Goal: Register for event/course

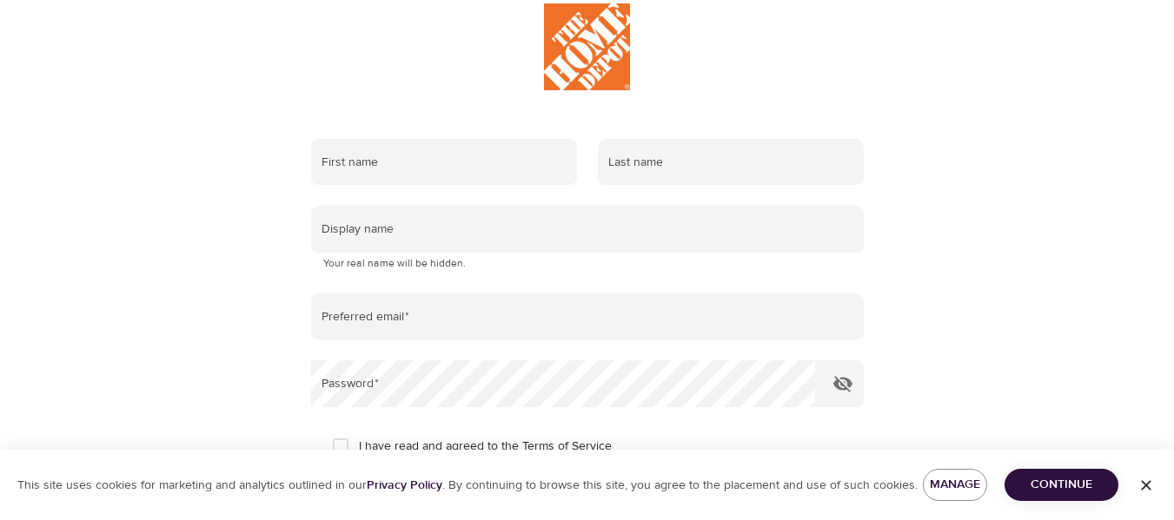
scroll to position [34, 0]
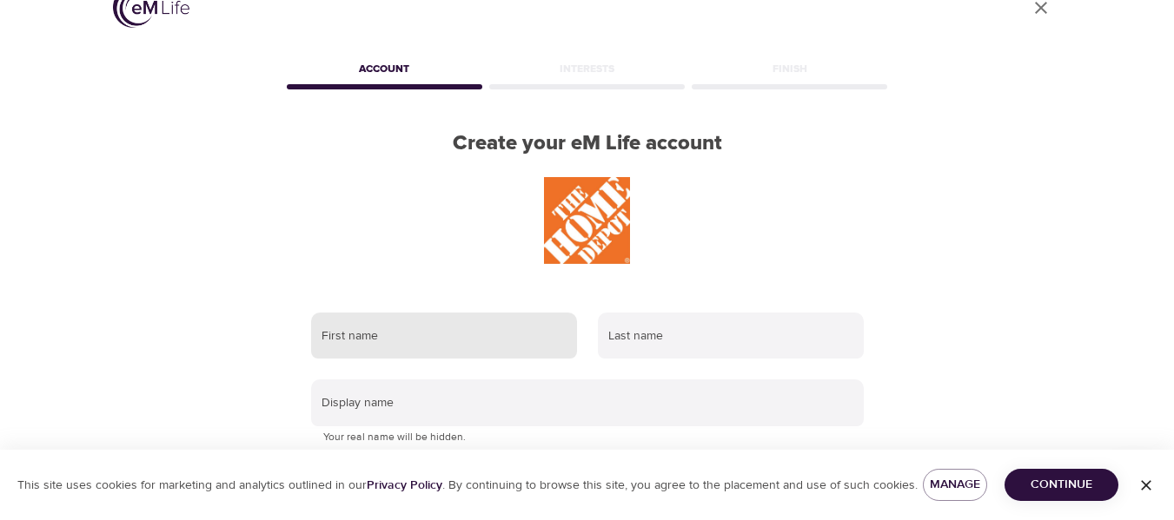
click at [353, 337] on input "text" at bounding box center [444, 336] width 266 height 47
type input "Megan"
type input "Bell"
type input "cpr.heartmindsoul@gmail.com"
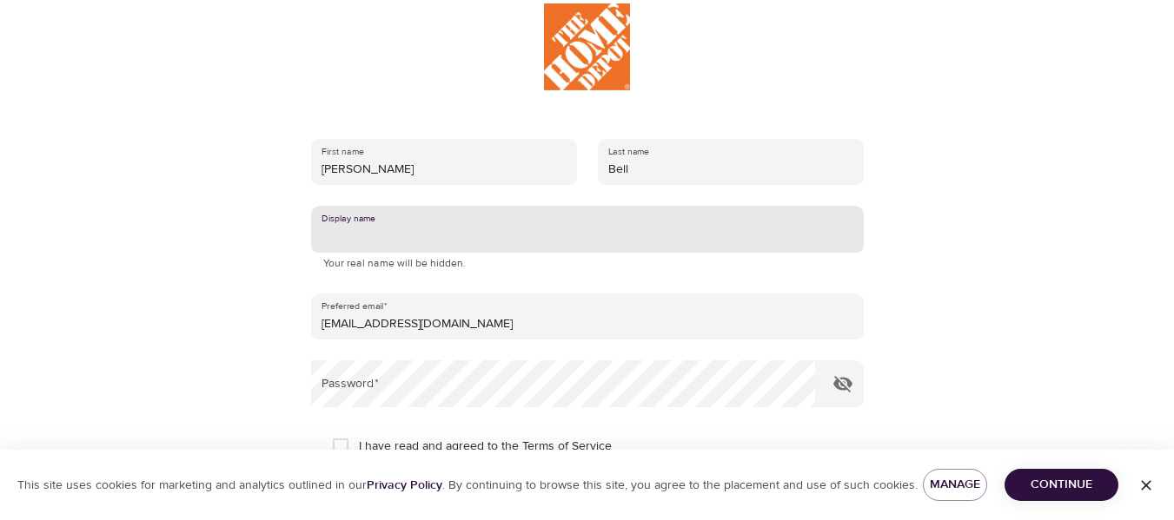
click at [424, 238] on input "text" at bounding box center [587, 229] width 553 height 47
type input "M."
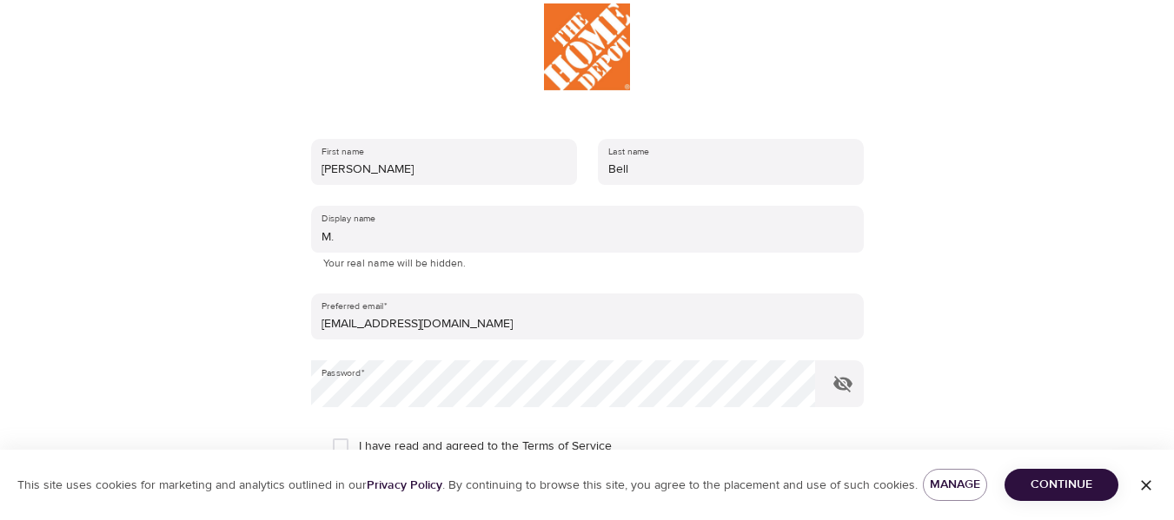
scroll to position [295, 0]
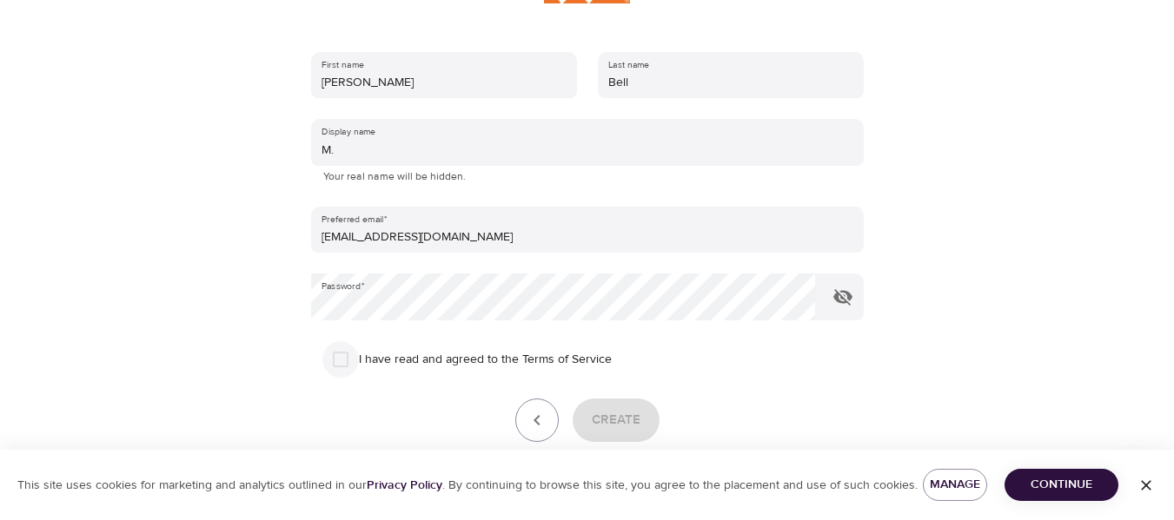
click at [338, 360] on input "I have read and agreed to the Terms of Service" at bounding box center [340, 359] width 36 height 36
checkbox input "true"
click at [616, 420] on span "Create" at bounding box center [616, 420] width 49 height 23
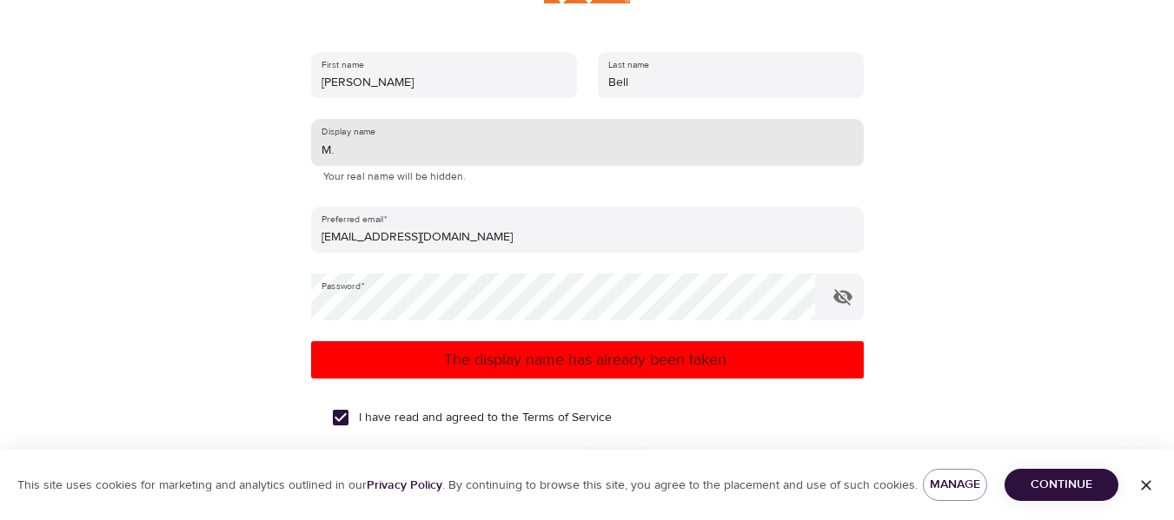
click at [349, 148] on input "M." at bounding box center [587, 142] width 553 height 47
type input "M"
type input "Y"
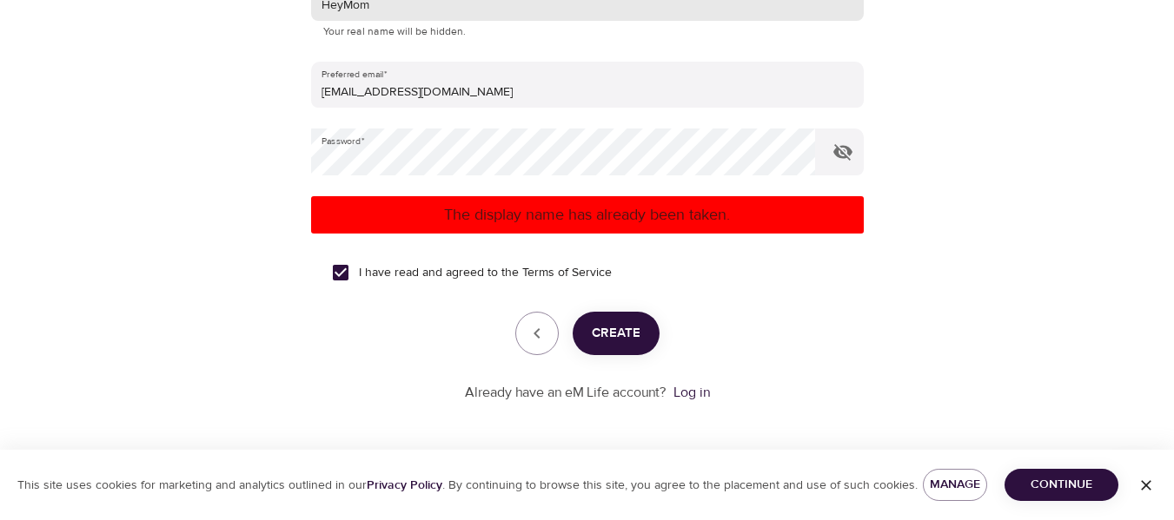
type input "HeyMom"
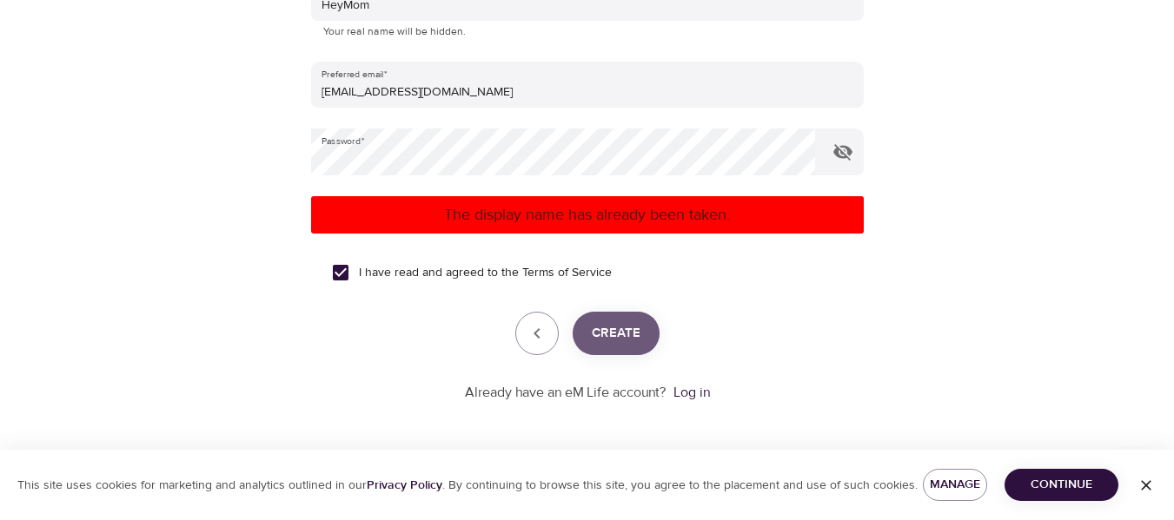
click at [636, 341] on span "Create" at bounding box center [616, 333] width 49 height 23
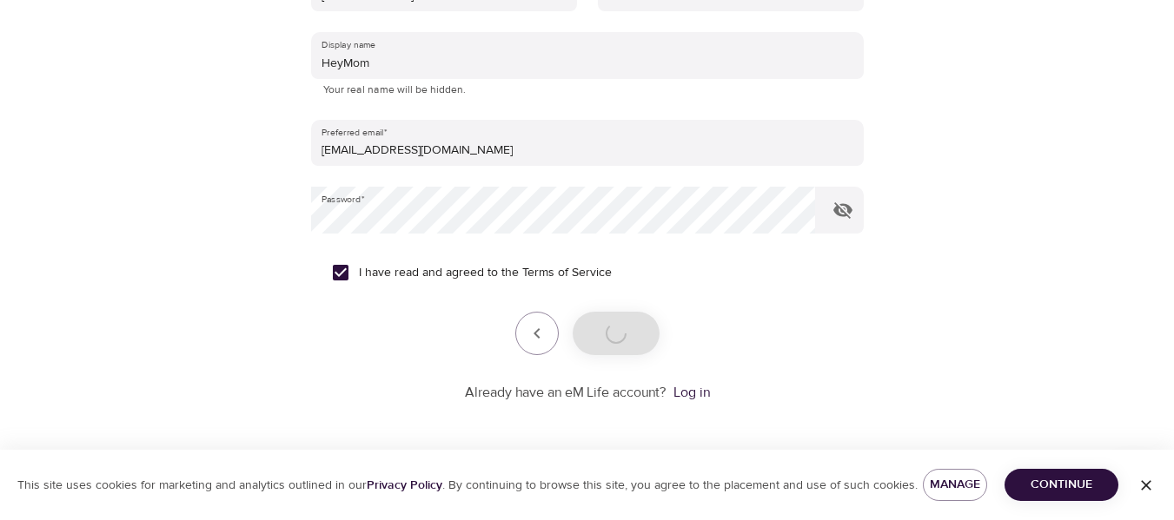
scroll to position [381, 0]
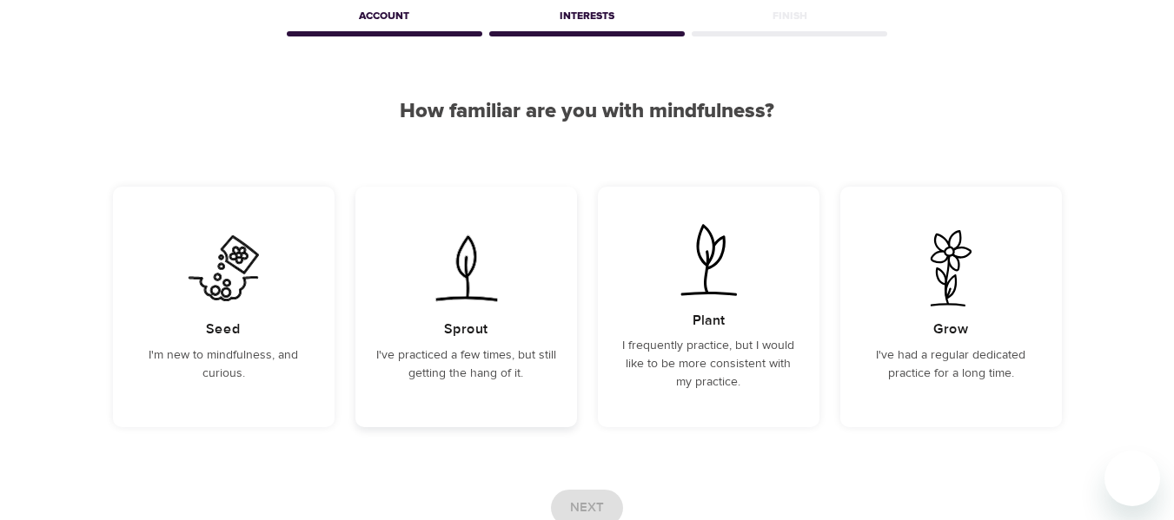
scroll to position [174, 0]
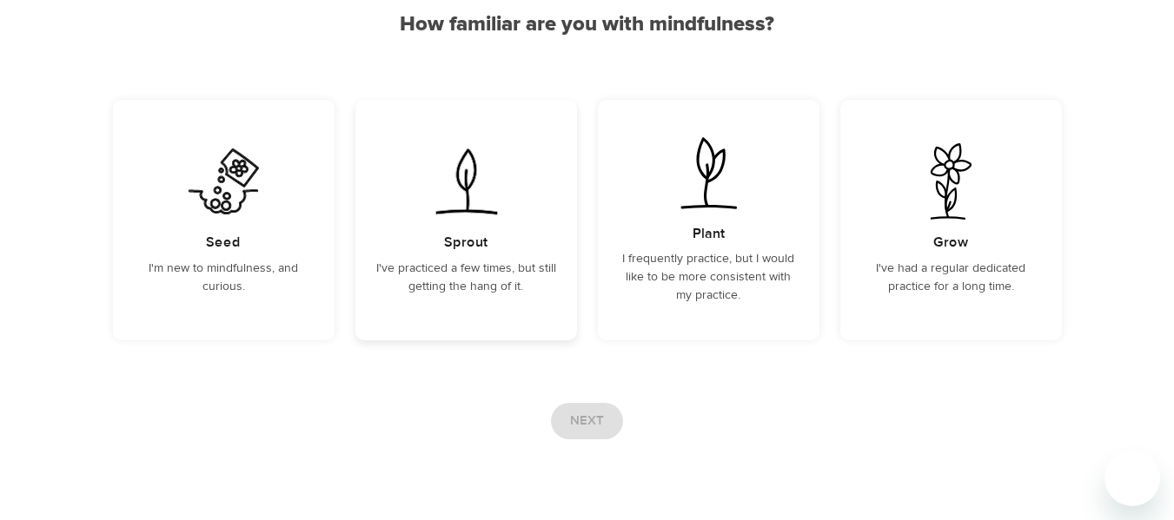
click at [474, 271] on p "I've practiced a few times, but still getting the hang of it." at bounding box center [466, 278] width 180 height 36
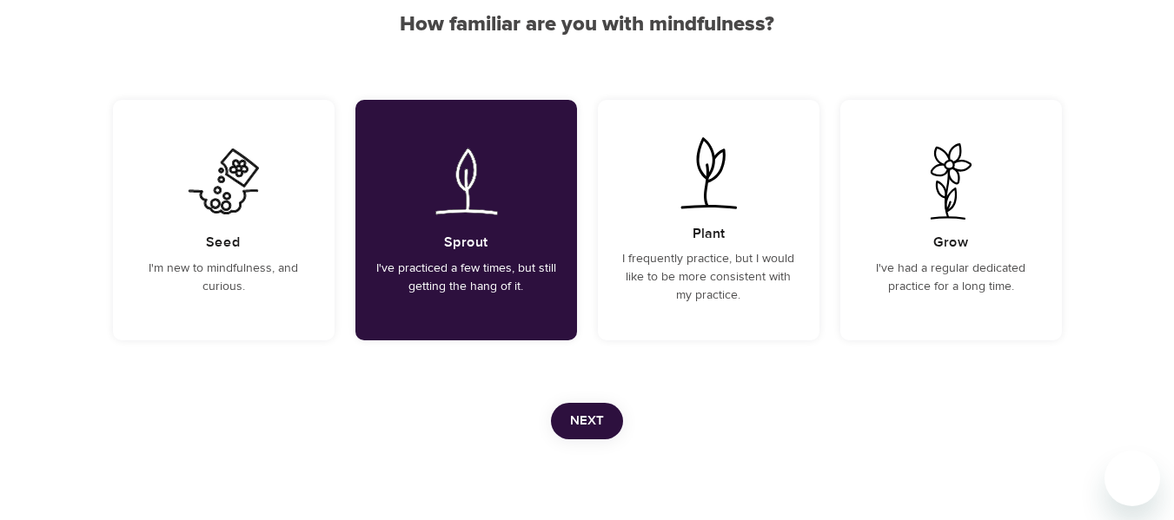
click at [582, 420] on span "Next" at bounding box center [587, 421] width 34 height 23
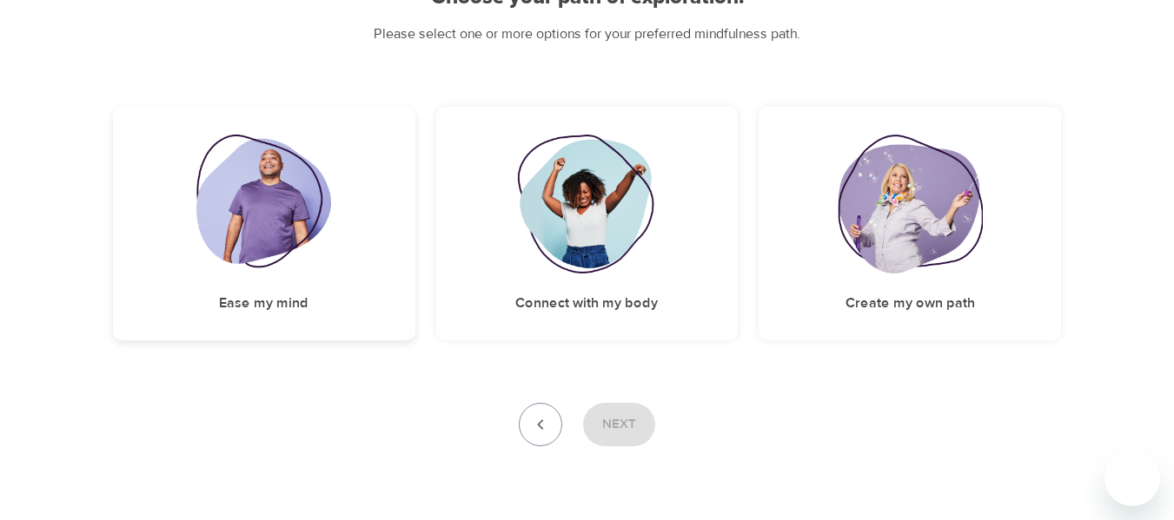
scroll to position [114, 0]
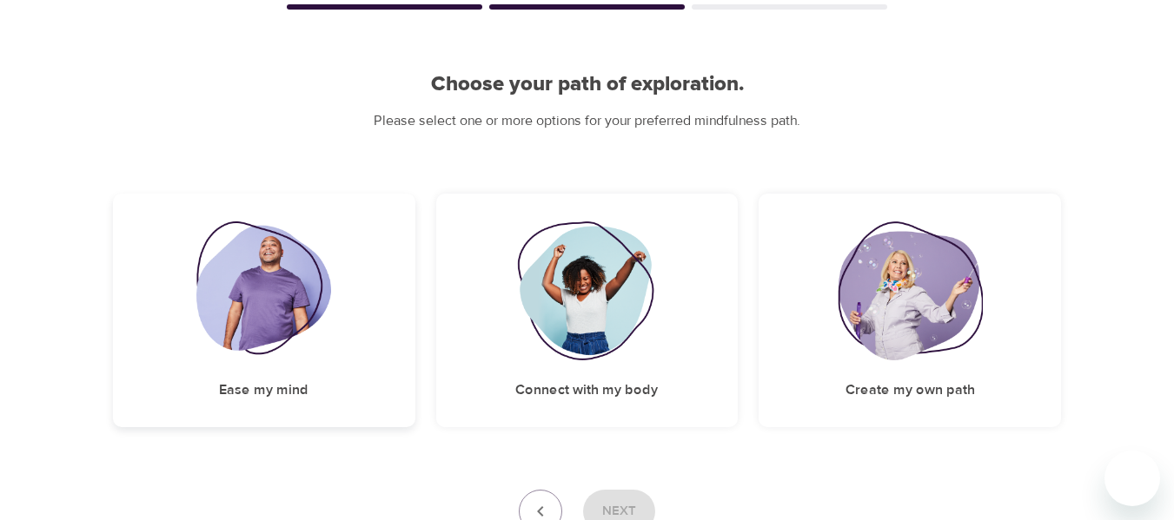
click at [287, 308] on img at bounding box center [263, 291] width 135 height 139
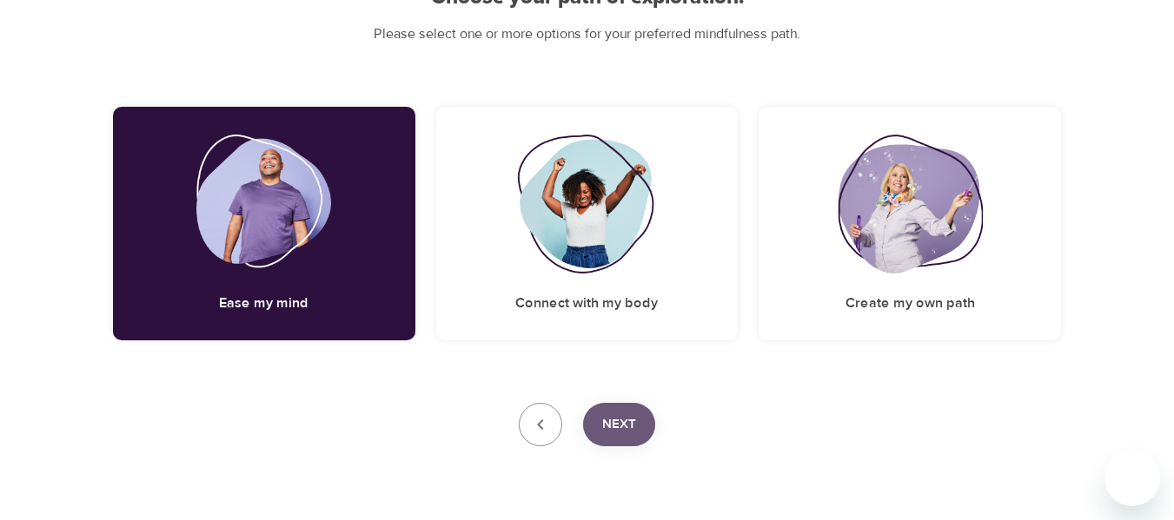
click at [624, 418] on span "Next" at bounding box center [619, 425] width 34 height 23
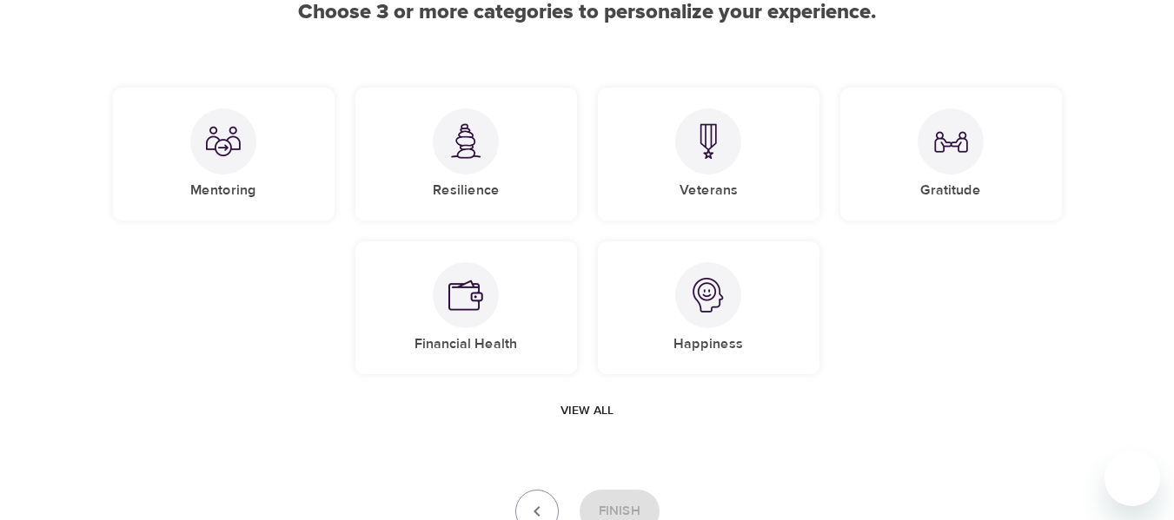
scroll to position [99, 0]
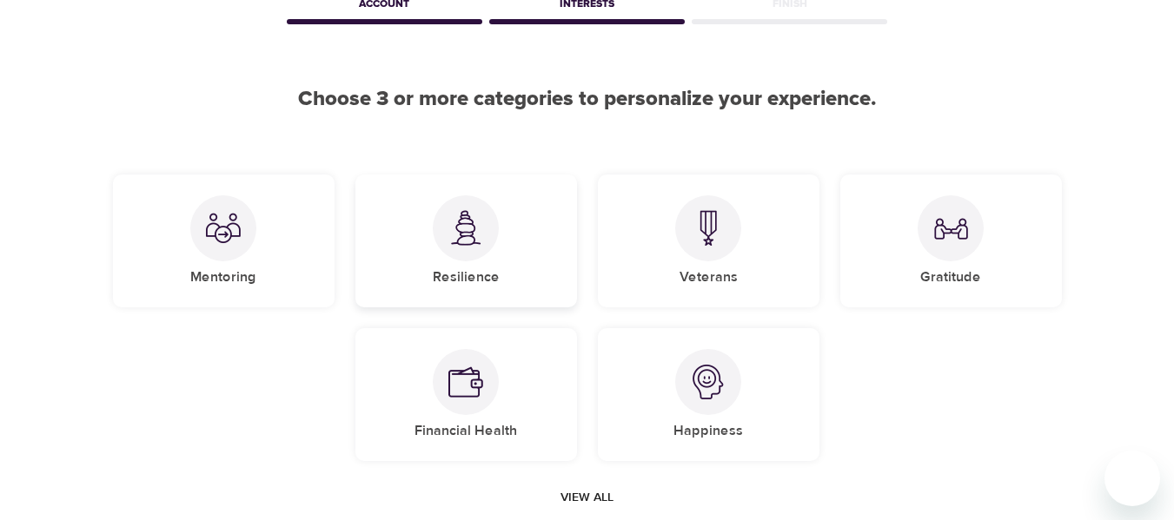
click at [460, 245] on img at bounding box center [465, 228] width 35 height 36
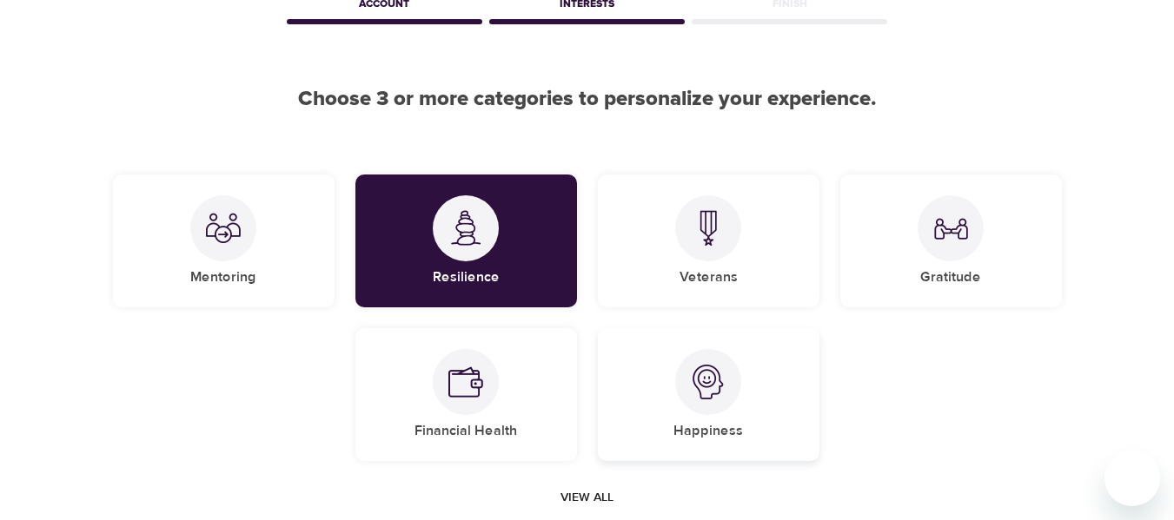
click at [684, 402] on div at bounding box center [708, 382] width 66 height 66
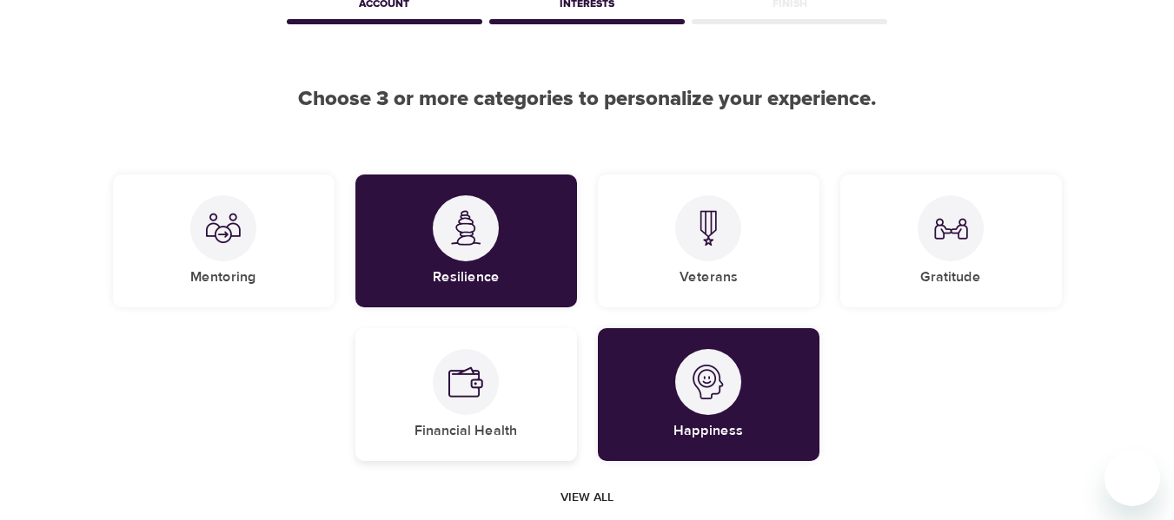
click at [467, 405] on div at bounding box center [466, 382] width 66 height 66
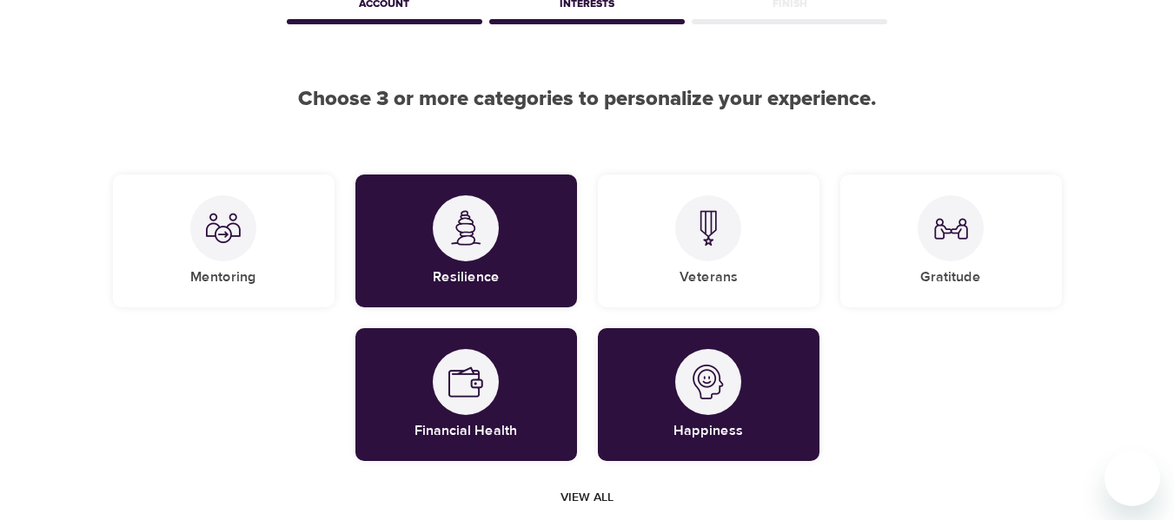
scroll to position [273, 0]
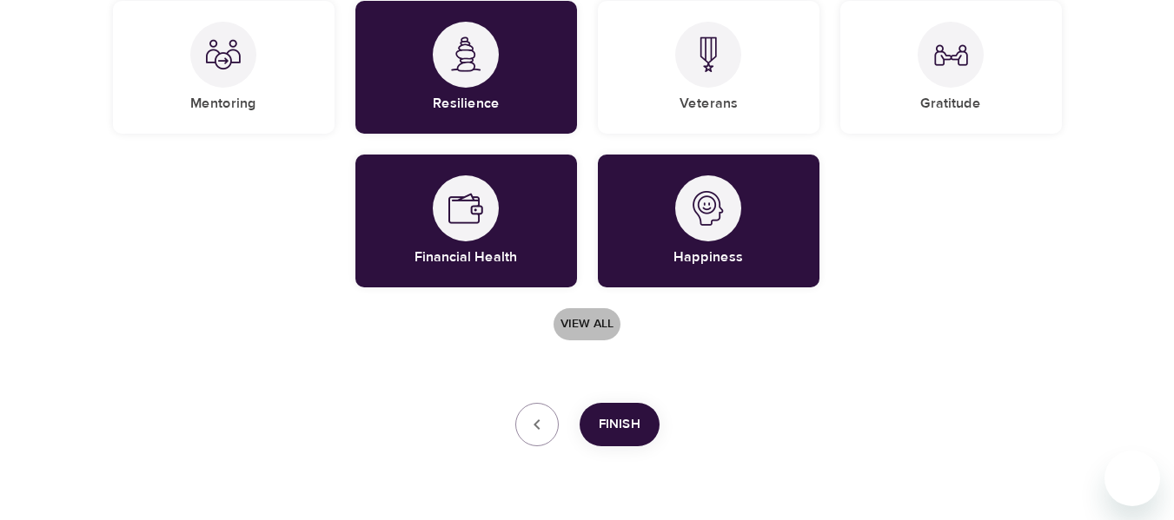
click at [596, 319] on span "View all" at bounding box center [586, 325] width 53 height 22
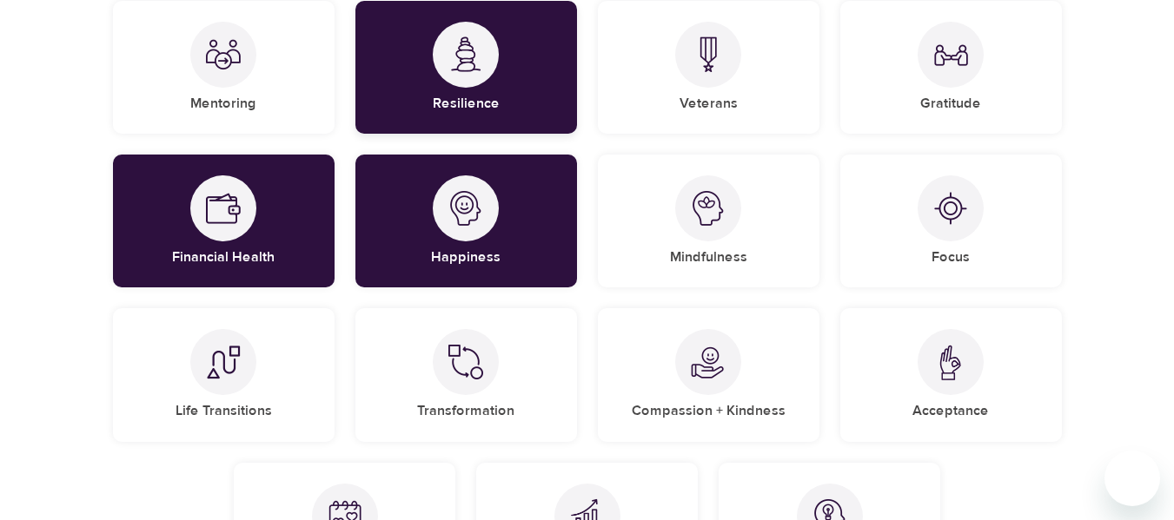
click at [485, 78] on div at bounding box center [466, 55] width 66 height 66
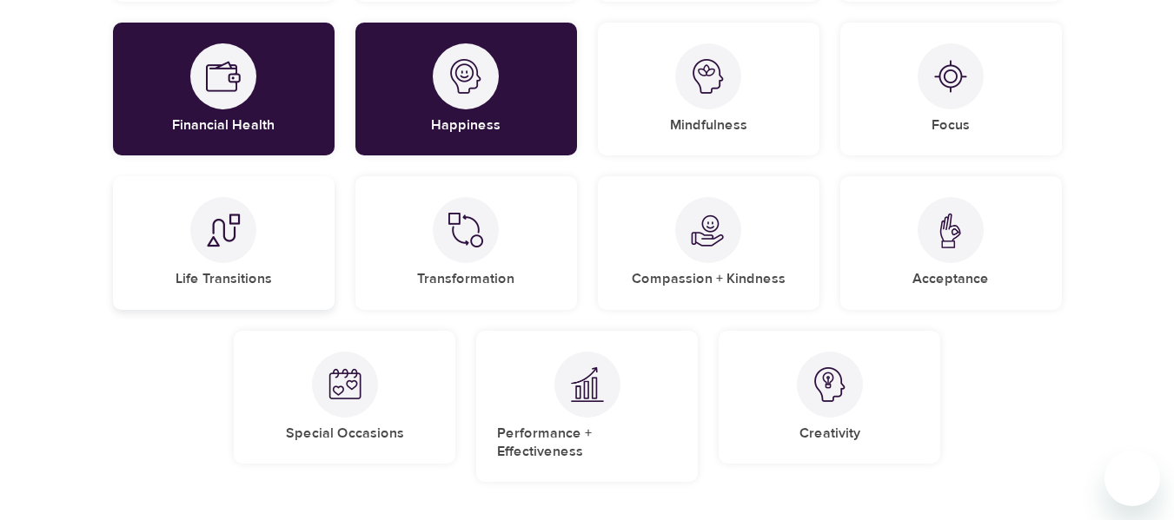
scroll to position [318, 0]
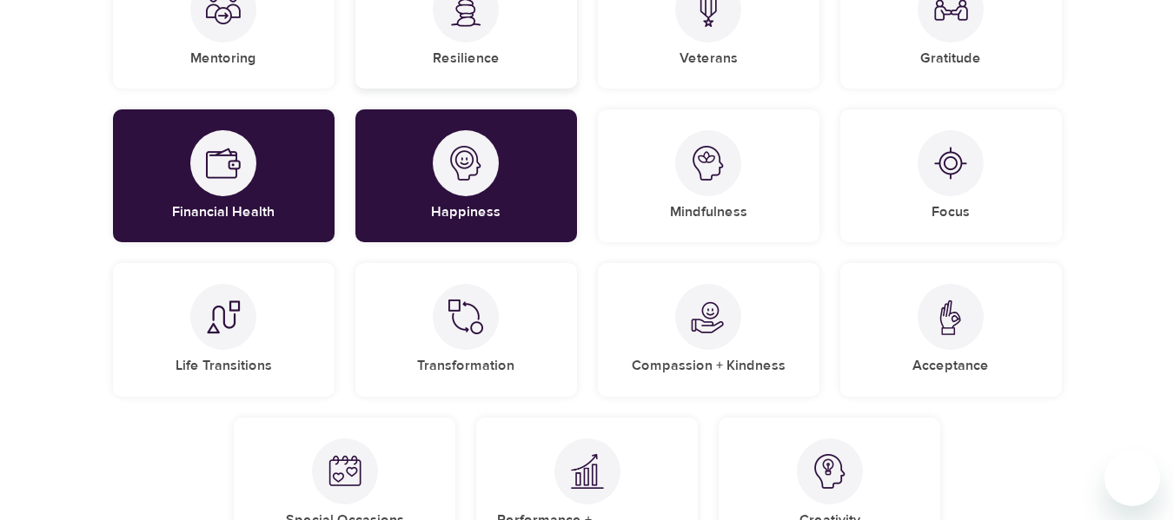
click at [452, 51] on h5 "Resilience" at bounding box center [466, 59] width 67 height 18
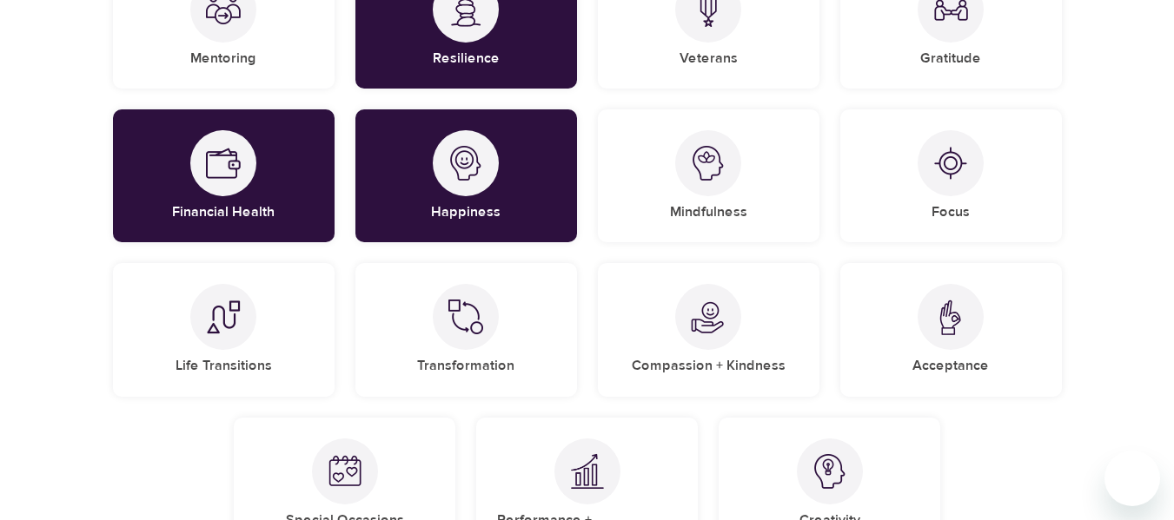
scroll to position [492, 0]
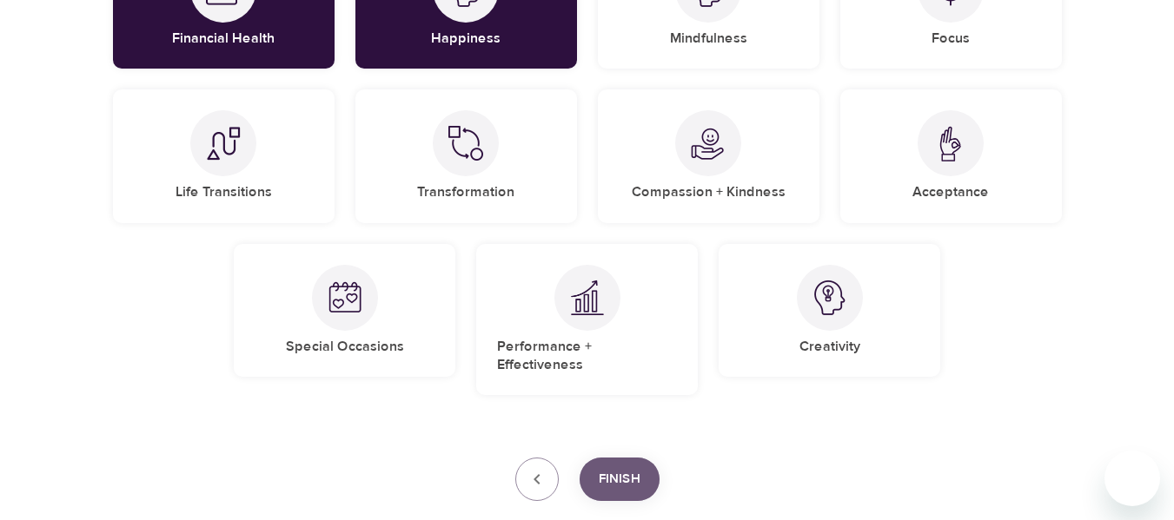
click at [628, 468] on span "Finish" at bounding box center [620, 479] width 42 height 23
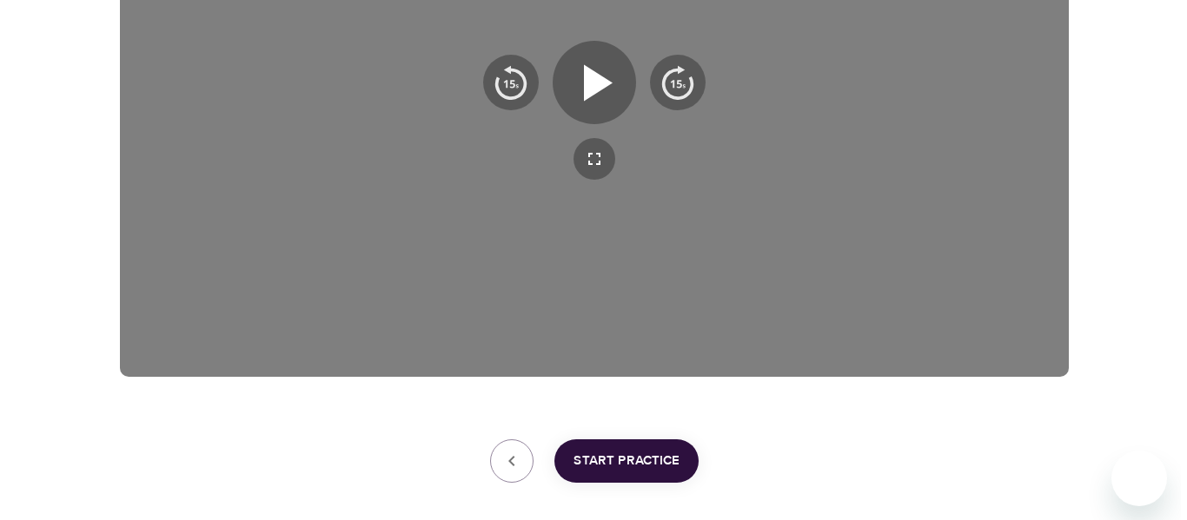
scroll to position [551, 0]
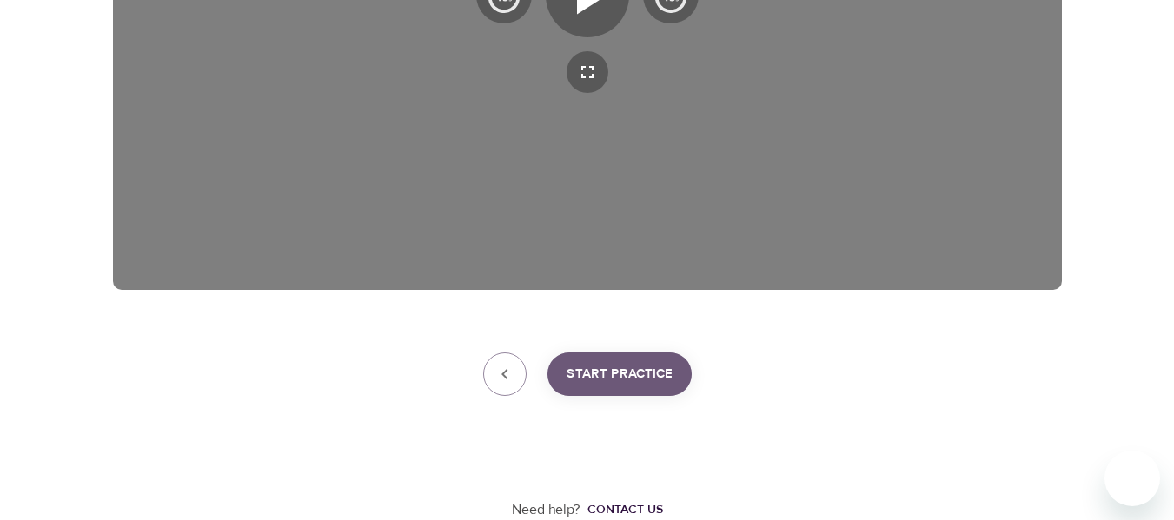
click at [651, 379] on span "Start Practice" at bounding box center [619, 374] width 106 height 23
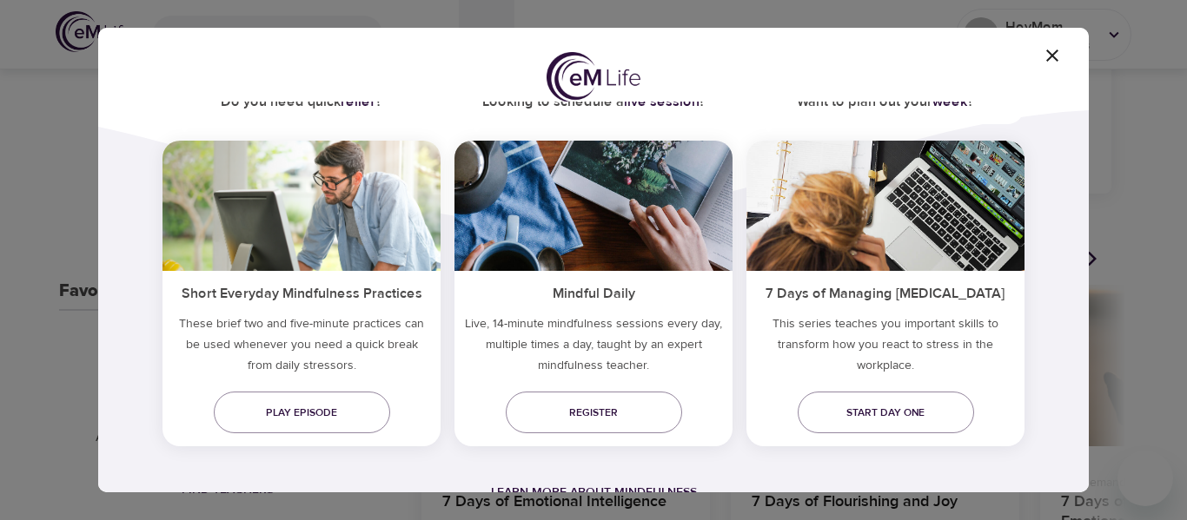
scroll to position [57, 0]
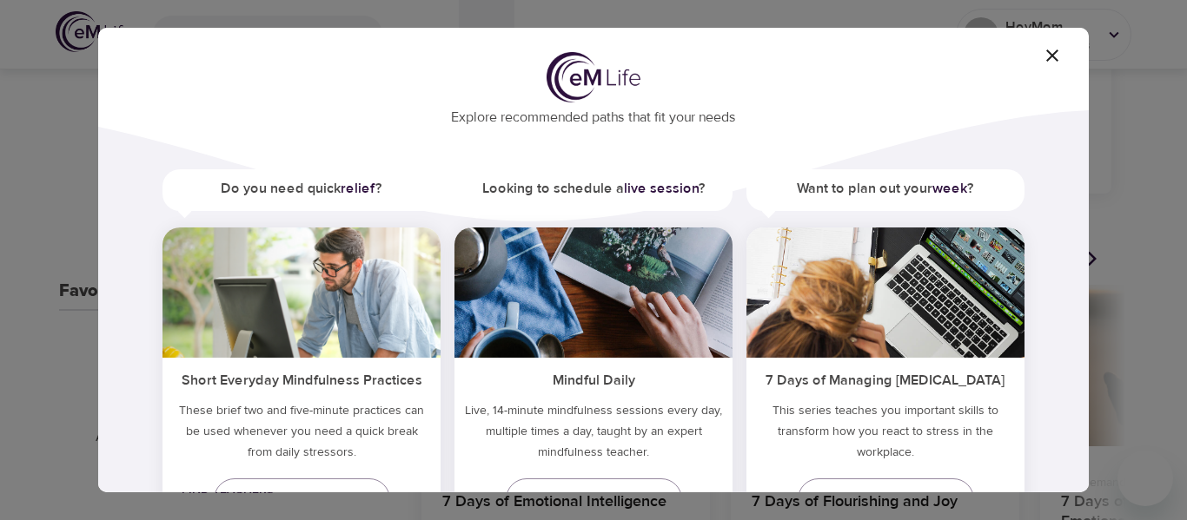
click at [616, 189] on h5 "Looking to schedule a live session ?" at bounding box center [593, 188] width 278 height 39
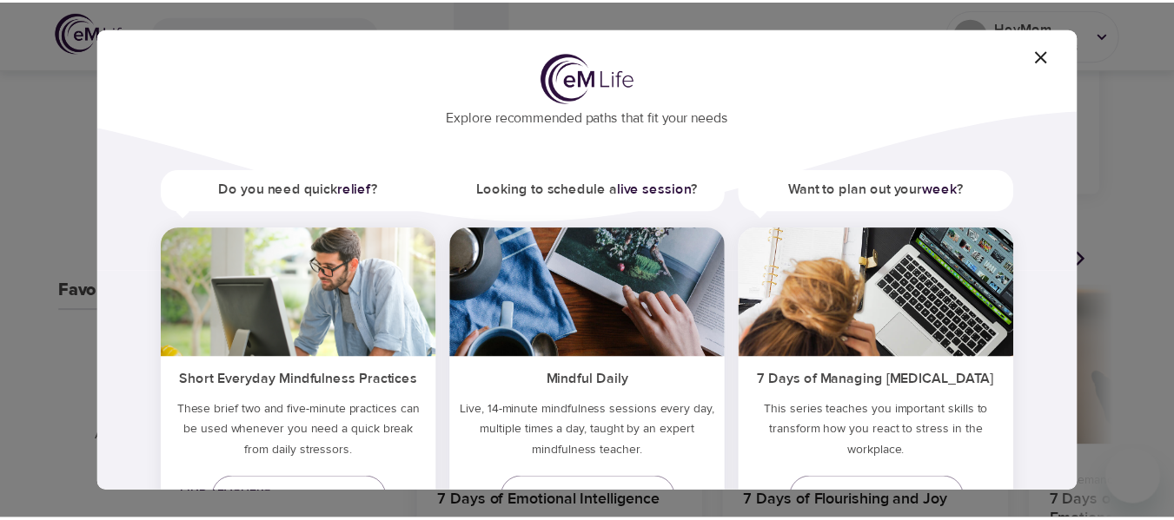
scroll to position [144, 0]
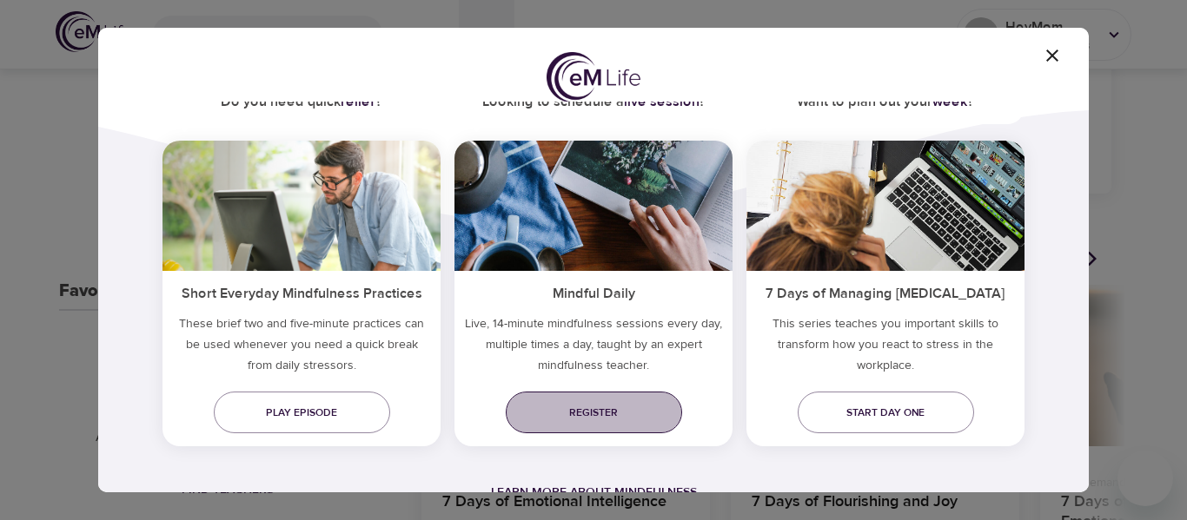
click at [599, 408] on span "Register" at bounding box center [594, 413] width 149 height 18
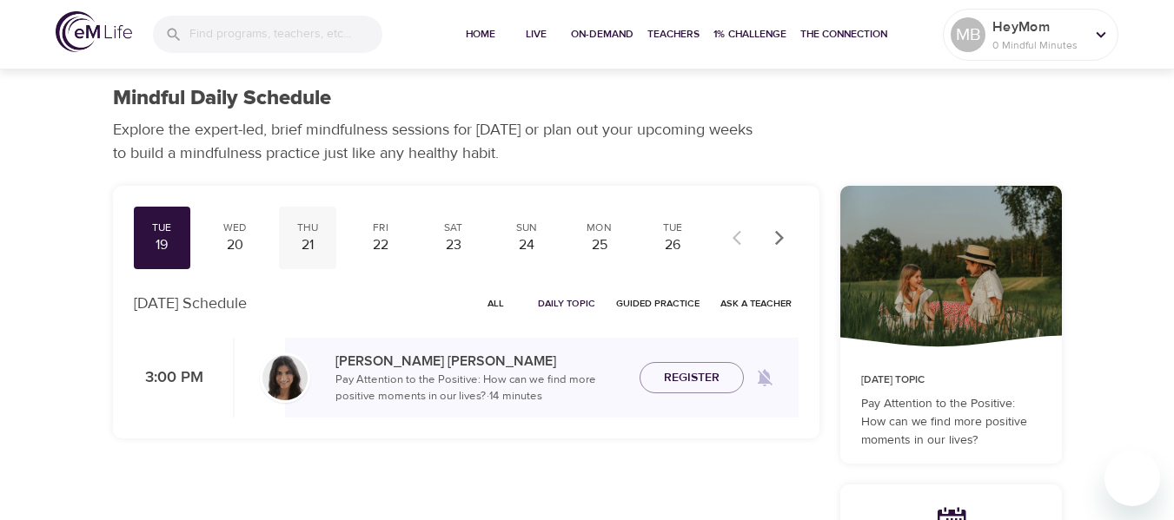
click at [310, 240] on div "21" at bounding box center [307, 245] width 43 height 20
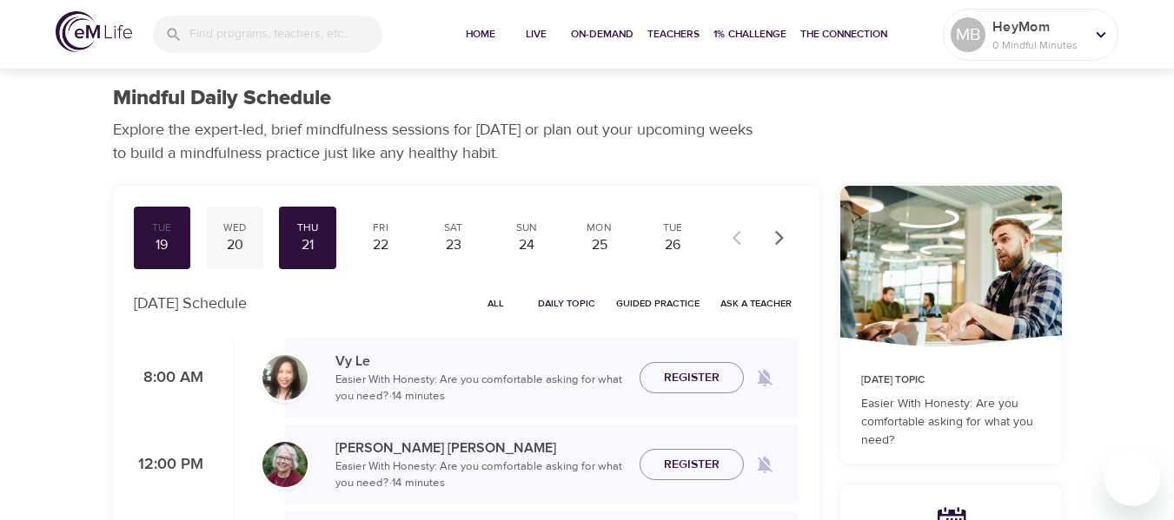
click at [229, 242] on div "20" at bounding box center [234, 245] width 43 height 20
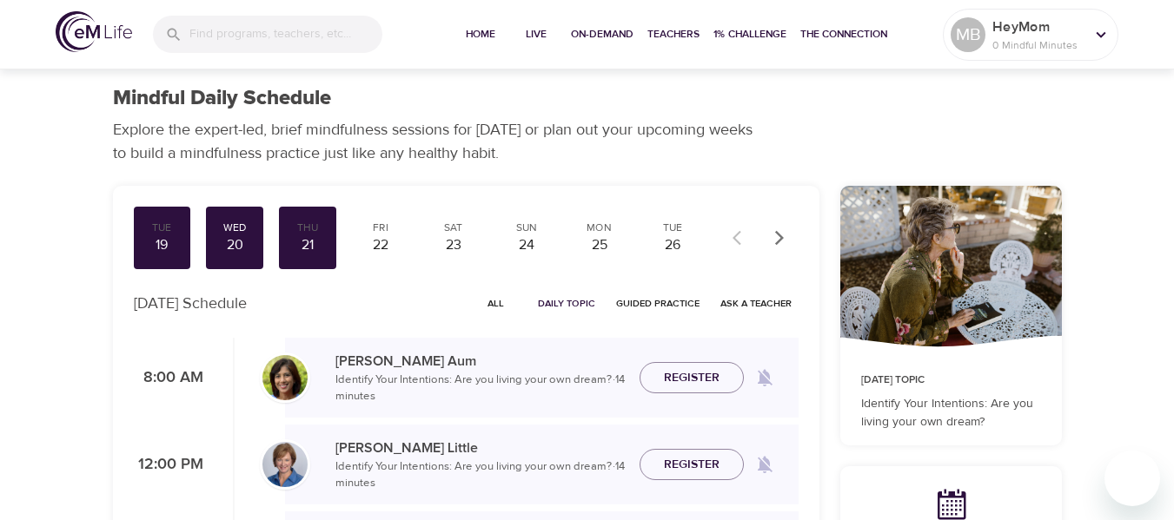
scroll to position [87, 0]
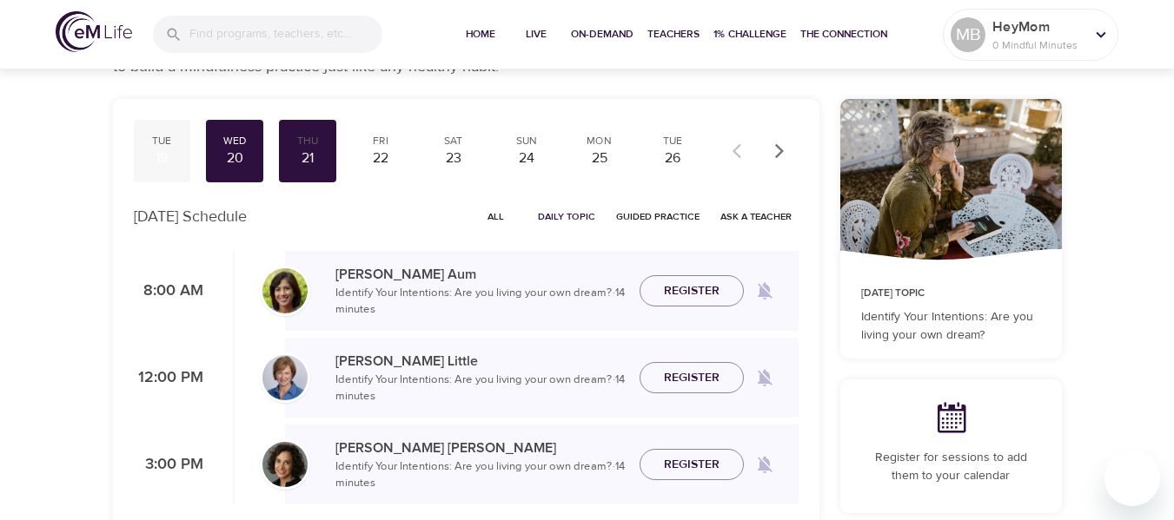
click at [156, 149] on div "19" at bounding box center [162, 159] width 43 height 20
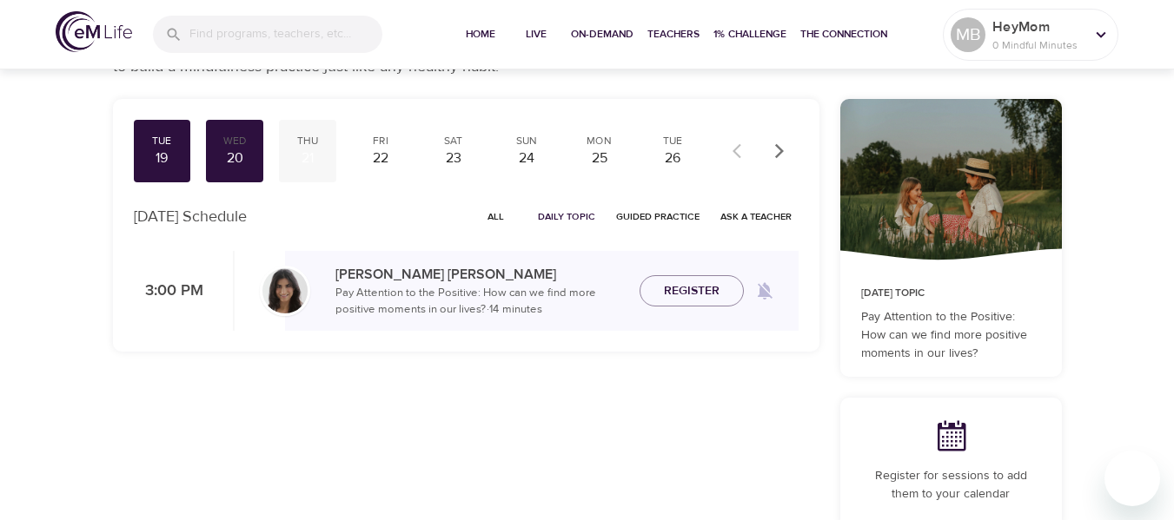
click at [313, 153] on div "21" at bounding box center [307, 159] width 43 height 20
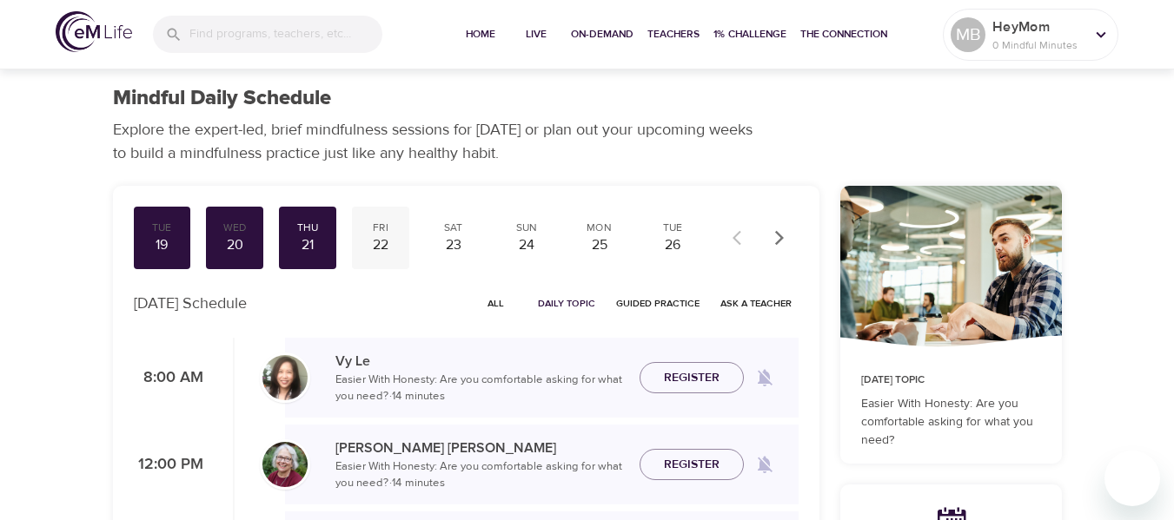
click at [389, 240] on div "22" at bounding box center [380, 245] width 43 height 20
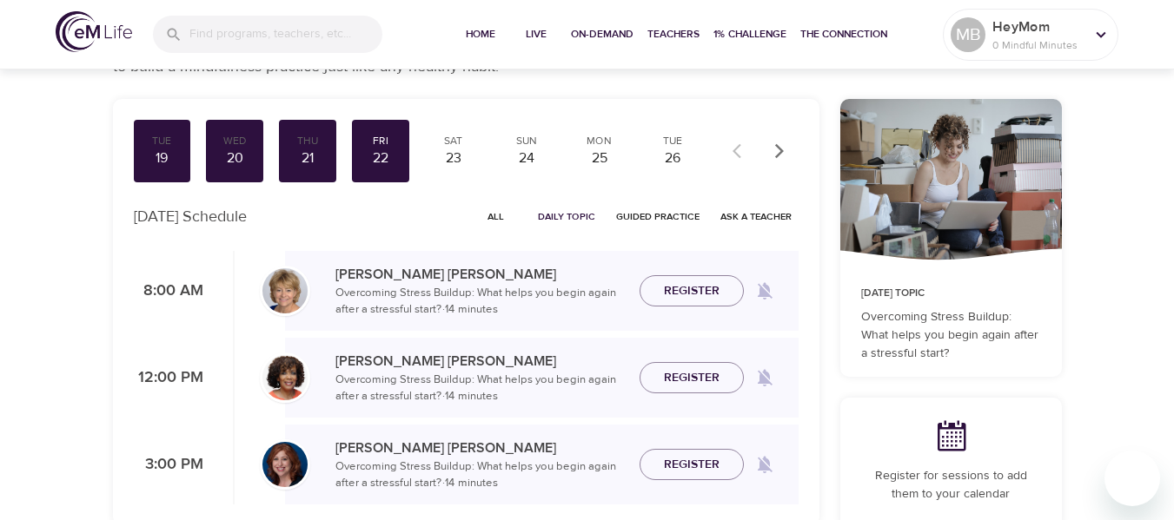
scroll to position [174, 0]
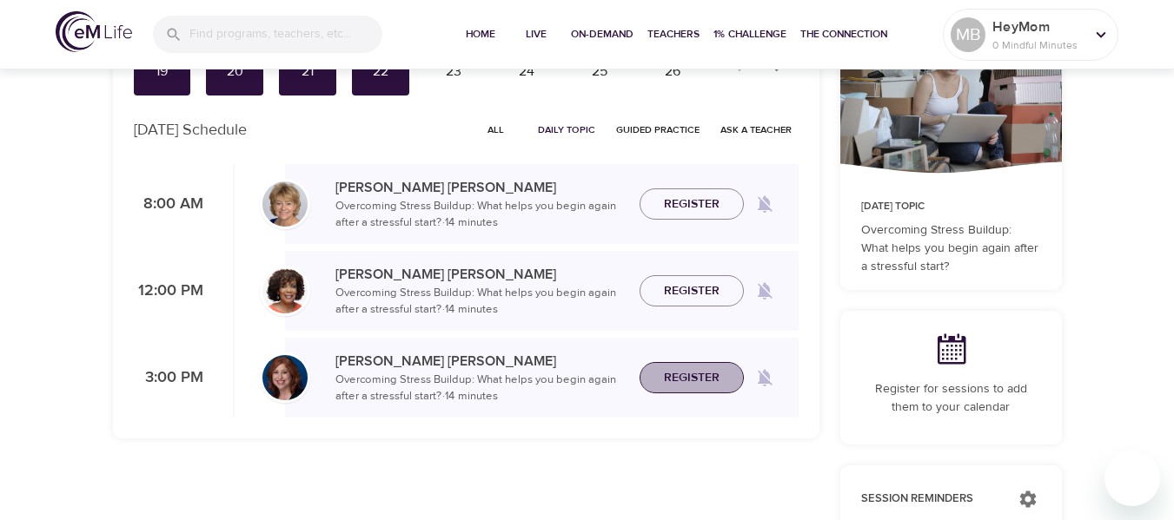
click at [695, 375] on span "Register" at bounding box center [692, 378] width 56 height 22
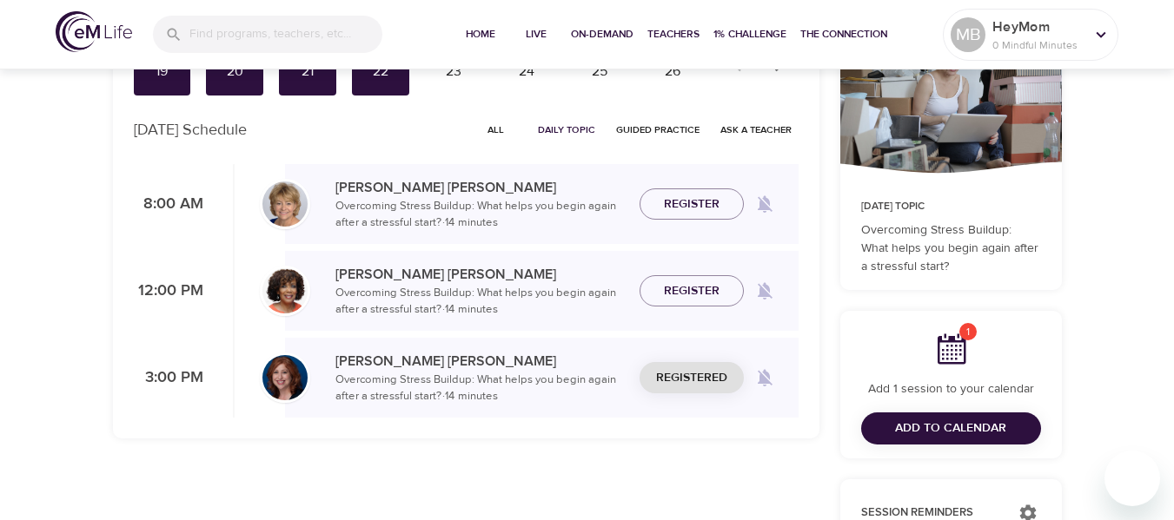
click at [987, 429] on span "Add to Calendar" at bounding box center [950, 429] width 111 height 22
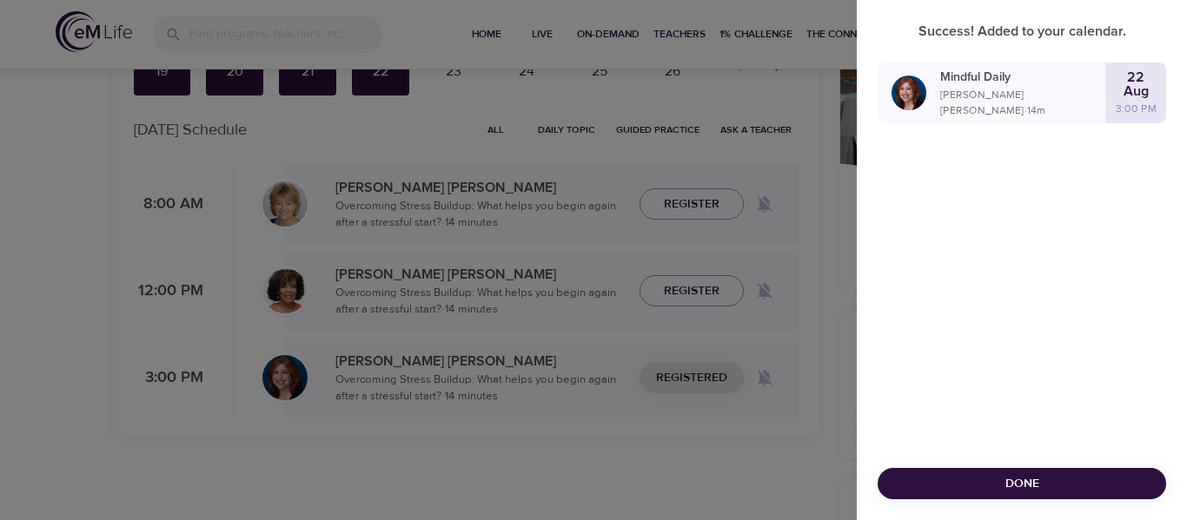
click at [1026, 492] on span "Done" at bounding box center [1021, 484] width 261 height 22
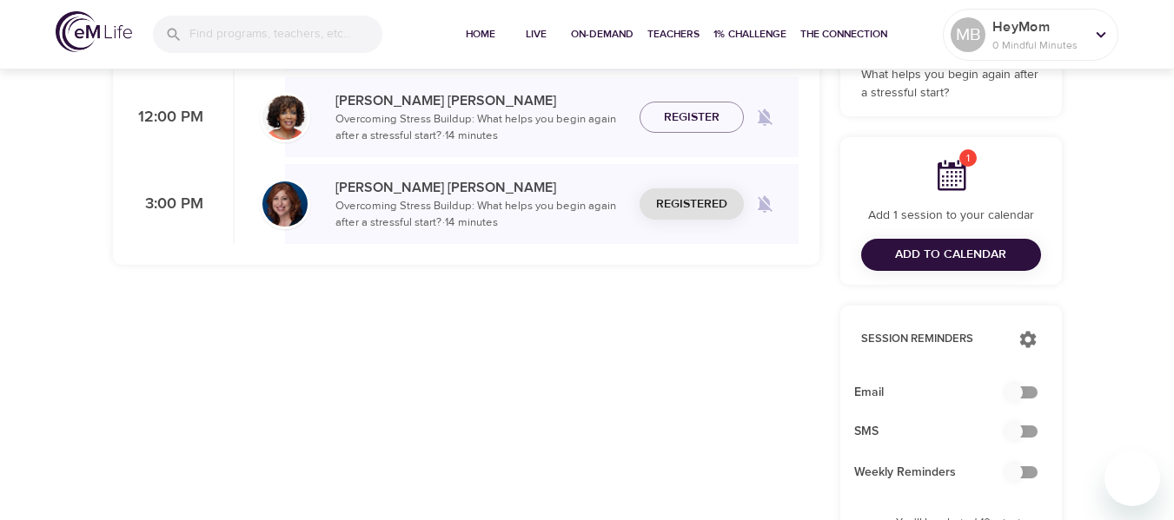
scroll to position [434, 0]
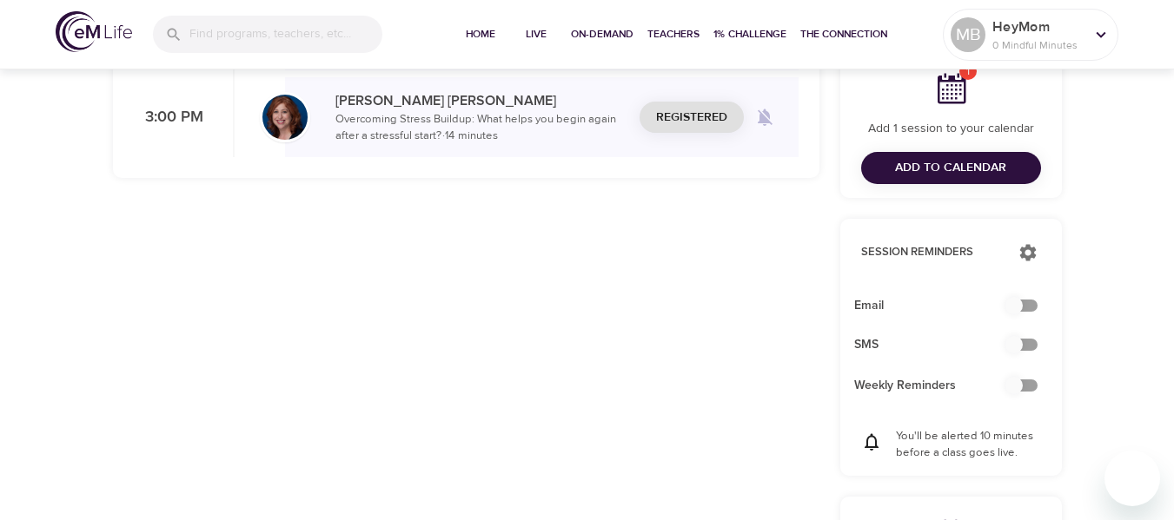
click at [1028, 304] on input "checkbox" at bounding box center [1013, 305] width 99 height 33
checkbox input "true"
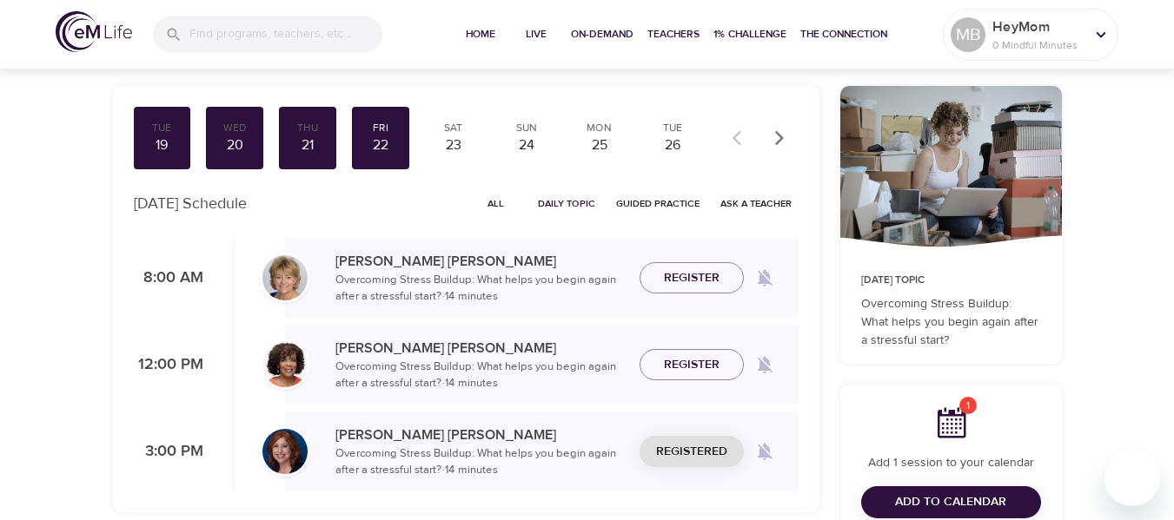
scroll to position [0, 0]
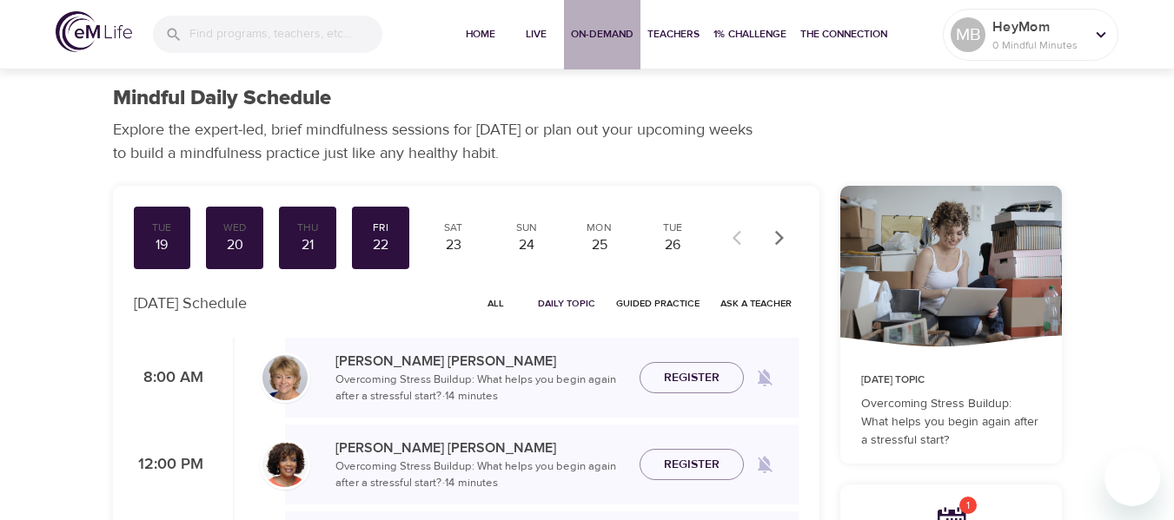
click at [602, 31] on span "On-Demand" at bounding box center [602, 34] width 63 height 18
